Goal: Navigation & Orientation: Find specific page/section

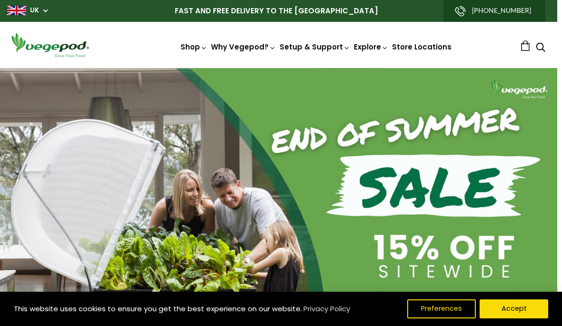
scroll to position [0, 265]
click at [440, 309] on button "Preferences" at bounding box center [441, 308] width 69 height 19
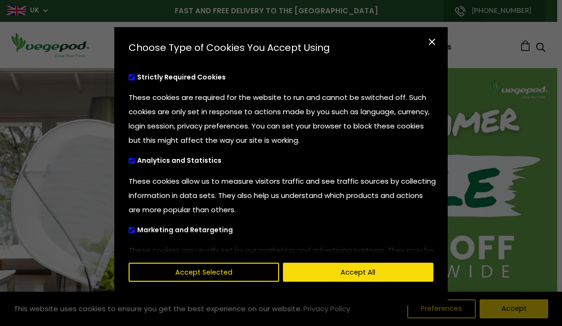
scroll to position [0, 398]
click at [133, 164] on label "Analytics and Statistics" at bounding box center [188, 160] width 118 height 7
click at [129, 163] on input "Analytics and Statistics" at bounding box center [129, 160] width 0 height 6
checkbox input "false"
click at [138, 235] on div "cookies preferences popup" at bounding box center [277, 241] width 326 height 24
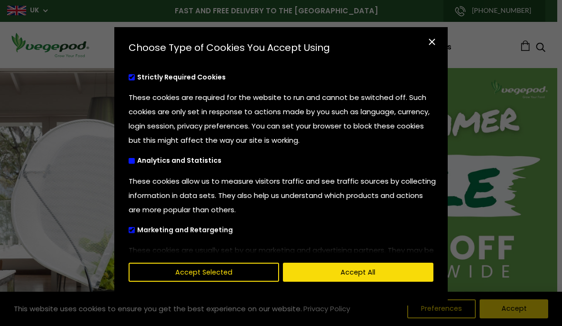
scroll to position [7, 0]
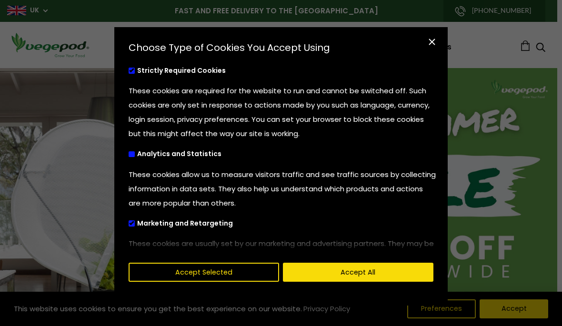
click at [136, 226] on label "Marketing and Retargeting" at bounding box center [193, 223] width 129 height 7
click at [129, 225] on input "Marketing and Retargeting" at bounding box center [129, 222] width 0 height 6
checkbox input "false"
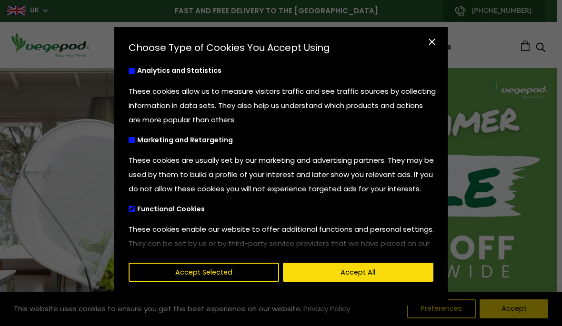
scroll to position [99, 0]
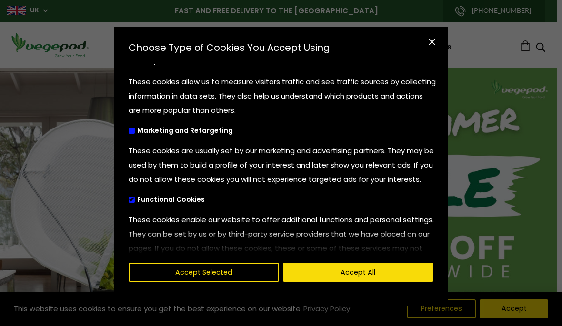
click at [131, 202] on span "cookies preferences popup" at bounding box center [132, 200] width 6 height 6
click at [129, 202] on input "Functional Cookies" at bounding box center [129, 199] width 0 height 6
checkbox input "false"
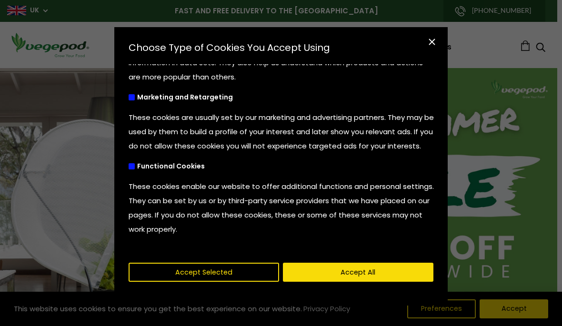
scroll to position [132, 0]
click at [225, 278] on button "Accept Selected" at bounding box center [204, 272] width 150 height 19
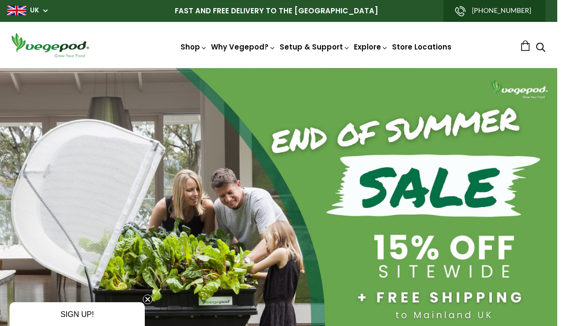
scroll to position [0, 663]
click at [420, 52] on link "Store Locations" at bounding box center [421, 47] width 59 height 10
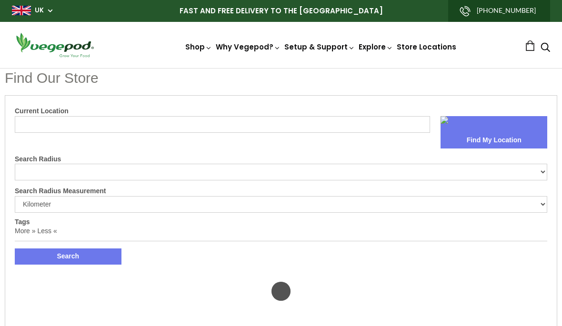
select select "m"
